Goal: Check status: Check status

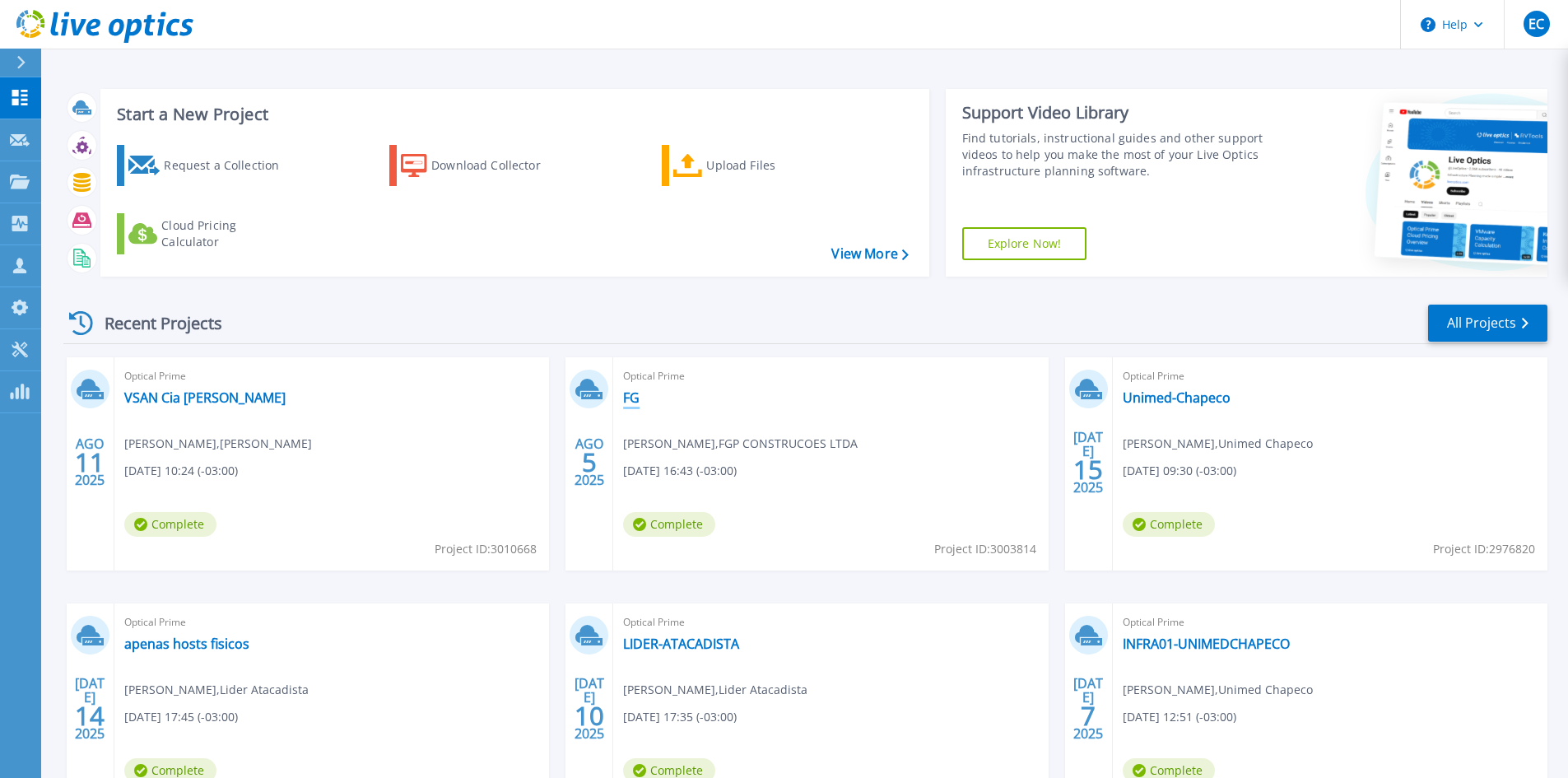
click at [625, 394] on link "FG" at bounding box center [631, 397] width 16 height 16
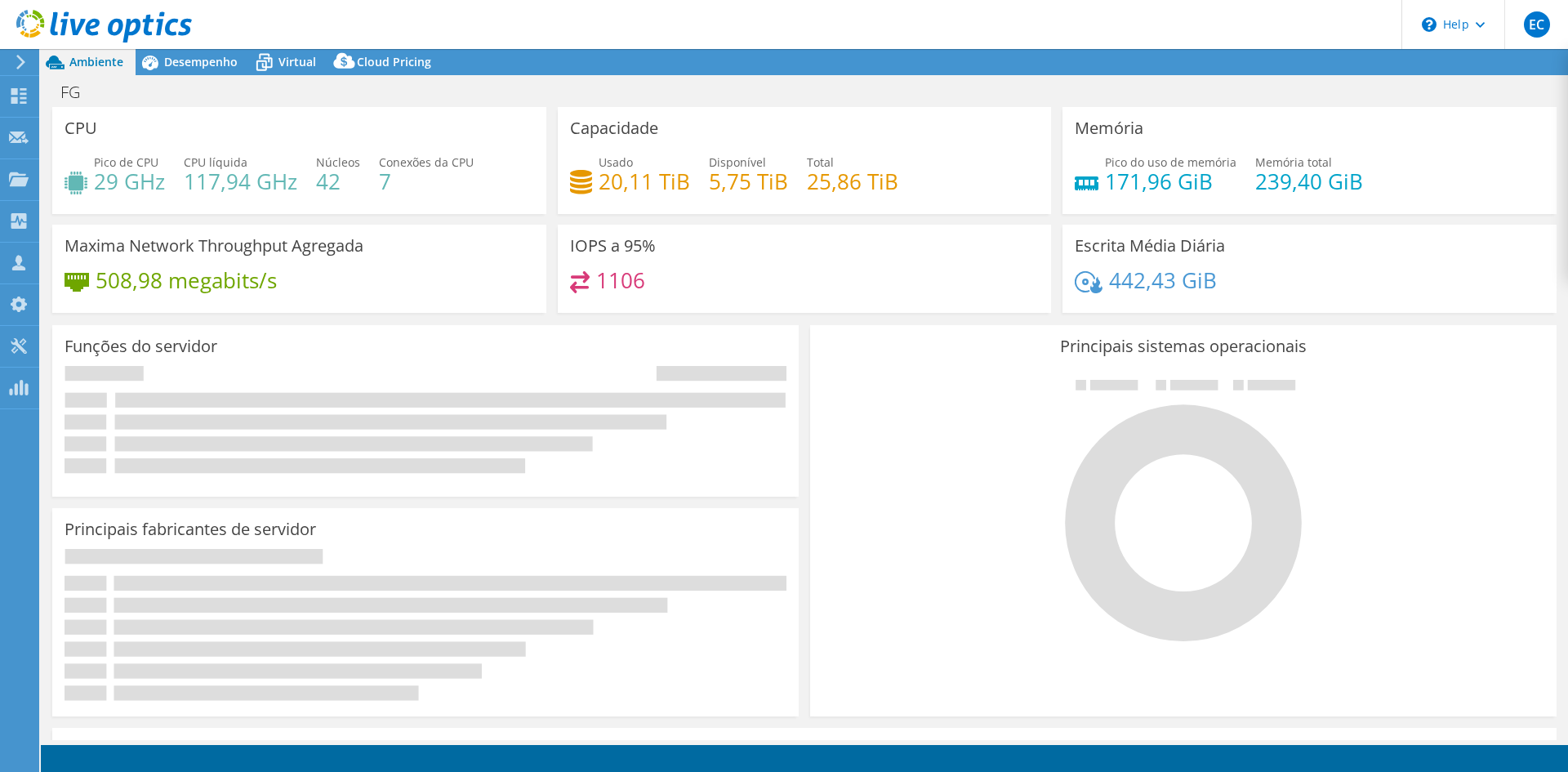
select select "USD"
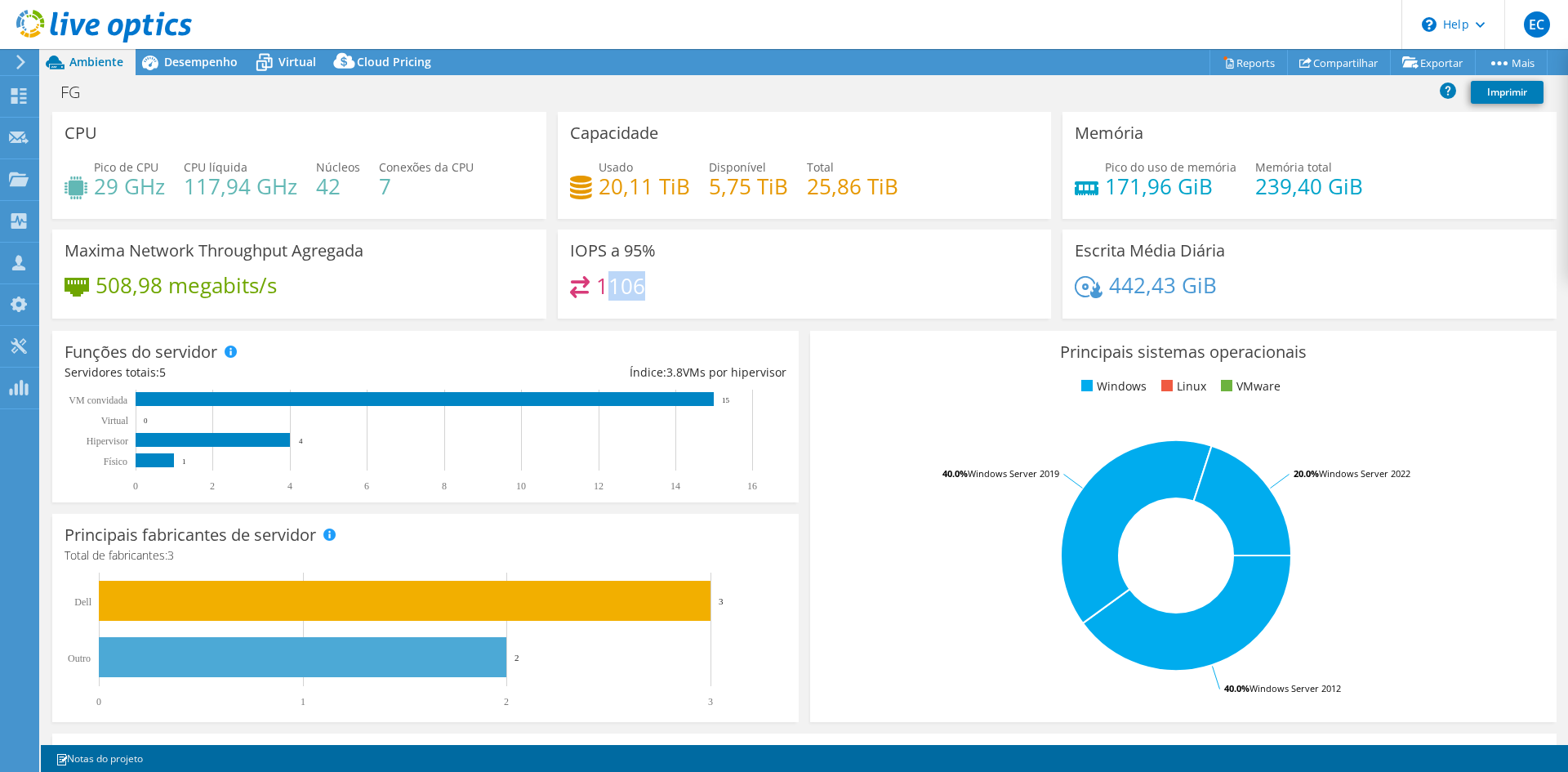
drag, startPoint x: 604, startPoint y: 284, endPoint x: 641, endPoint y: 286, distance: 37.1
click at [641, 286] on div "1106" at bounding box center [805, 293] width 469 height 35
click at [692, 297] on div "1106" at bounding box center [805, 293] width 469 height 35
click at [634, 291] on h4 "1106" at bounding box center [621, 286] width 49 height 18
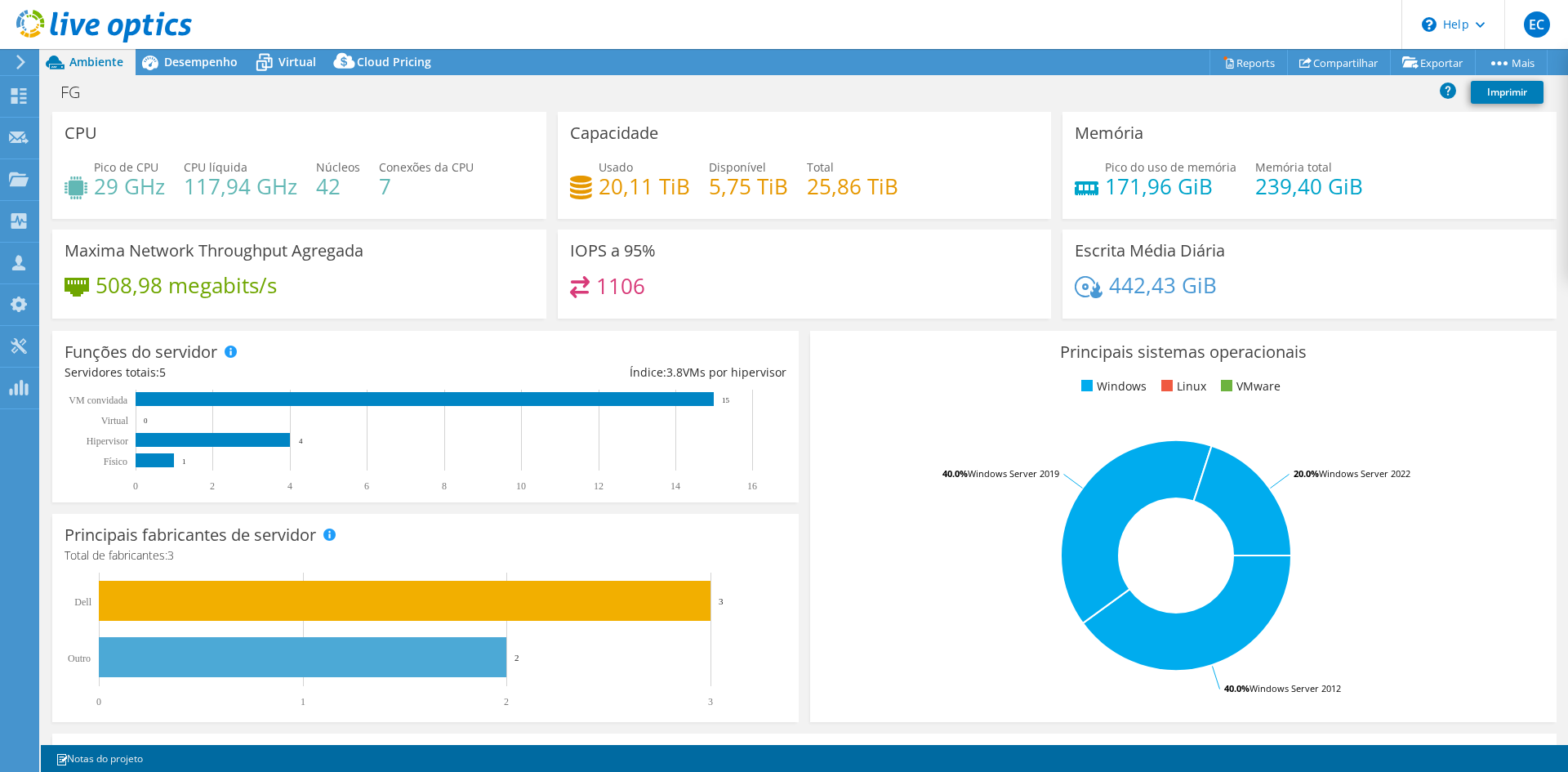
click at [795, 282] on div "1106" at bounding box center [805, 293] width 469 height 35
drag, startPoint x: 658, startPoint y: 286, endPoint x: 564, endPoint y: 248, distance: 101.4
click at [564, 248] on div "IOPS a 95% 1106" at bounding box center [805, 274] width 494 height 89
click at [729, 276] on div "1106" at bounding box center [805, 293] width 469 height 35
click at [611, 289] on h4 "1106" at bounding box center [621, 286] width 49 height 18
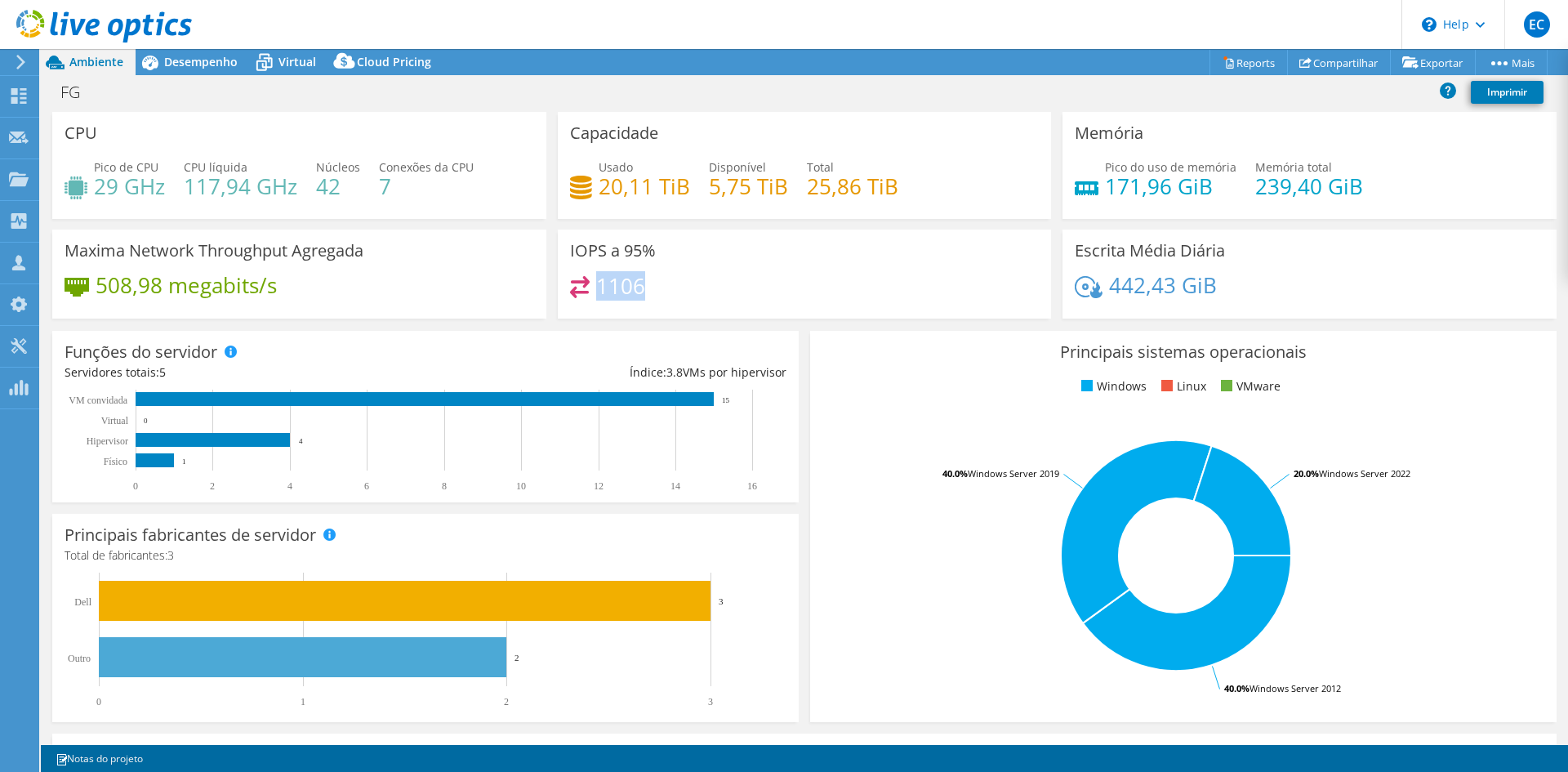
click at [611, 289] on h4 "1106" at bounding box center [621, 286] width 49 height 18
click at [683, 265] on div "IOPS a 95% 1106" at bounding box center [805, 274] width 494 height 89
drag, startPoint x: 540, startPoint y: 246, endPoint x: 639, endPoint y: 282, distance: 105.3
click at [639, 282] on div "CPU Pico de CPU 29 GHz CPU líquida 117,94 GHz Núcleos 42 Conexões da CPU 7 Capa…" at bounding box center [804, 221] width 1516 height 218
click at [652, 286] on div "1106" at bounding box center [805, 293] width 469 height 35
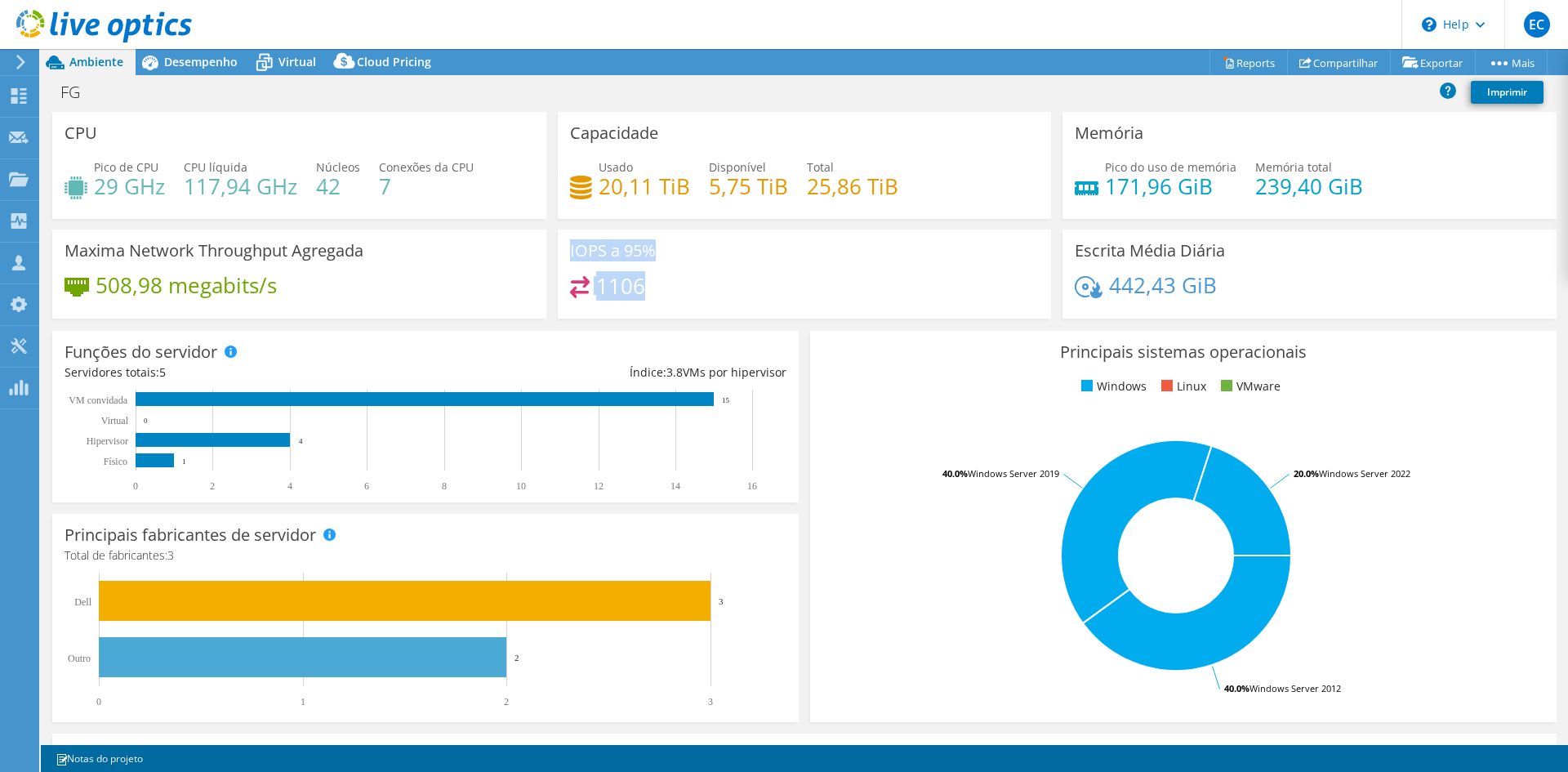
drag, startPoint x: 664, startPoint y: 289, endPoint x: 563, endPoint y: 255, distance: 106.6
click at [563, 255] on div "IOPS a 95% 1106" at bounding box center [805, 274] width 494 height 89
copy div "IOPS a 95% 1106"
click at [876, 266] on div "IOPS a 95% 1106" at bounding box center [805, 274] width 494 height 89
